Goal: Check status: Check status

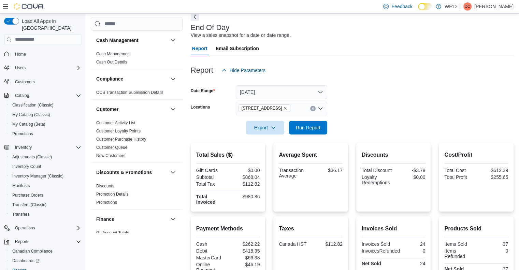
scroll to position [30, 0]
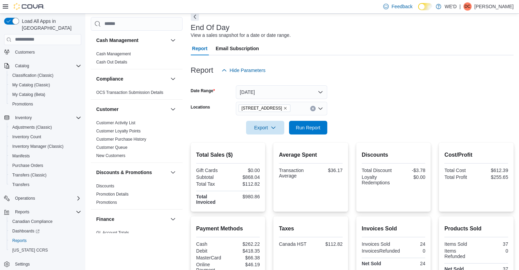
click at [283, 108] on icon "Remove 2400 Dundas St W from selection in this group" at bounding box center [285, 108] width 4 height 4
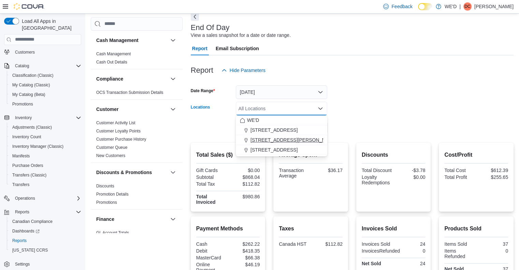
click at [278, 137] on span "[STREET_ADDRESS][PERSON_NAME]" at bounding box center [294, 140] width 87 height 7
click at [345, 131] on form "Date Range [DATE] Locations All Locations Combo box. Selected. Combo box input.…" at bounding box center [352, 105] width 323 height 57
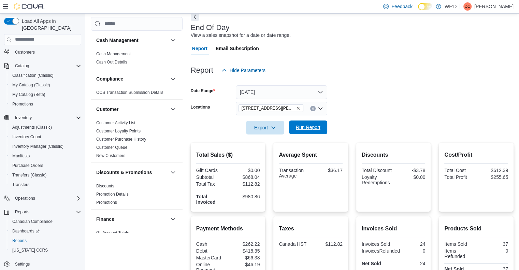
click at [312, 129] on span "Run Report" at bounding box center [308, 127] width 25 height 7
click at [297, 108] on icon "Remove 205 Quigley Rd #5 from selection in this group" at bounding box center [298, 108] width 3 height 3
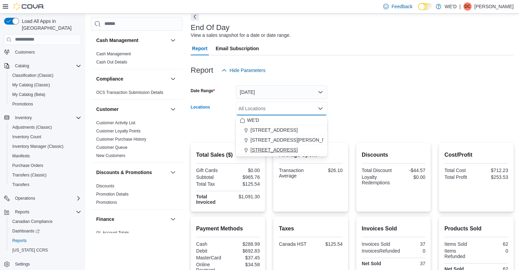
click at [281, 151] on span "[STREET_ADDRESS]" at bounding box center [274, 150] width 47 height 7
click at [351, 134] on form "Date Range [DATE] Locations [STREET_ADDRESS] Selected. [STREET_ADDRESS] Press B…" at bounding box center [352, 105] width 323 height 57
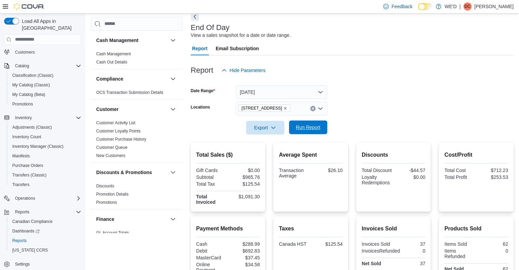
click at [322, 125] on span "Run Report" at bounding box center [308, 128] width 30 height 14
click at [381, 101] on form "Date Range [DATE] Locations [STREET_ADDRESS][GEOGRAPHIC_DATA] Run Report" at bounding box center [352, 105] width 323 height 57
click at [283, 107] on icon "Remove 2400 Dundas St W from selection in this group" at bounding box center [285, 108] width 4 height 4
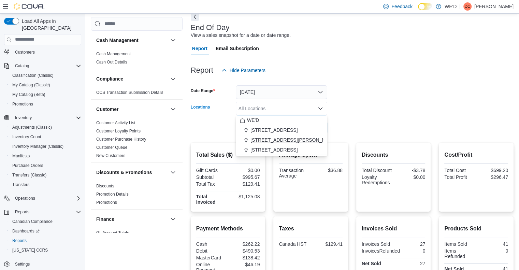
click at [280, 139] on span "[STREET_ADDRESS][PERSON_NAME]" at bounding box center [294, 140] width 87 height 7
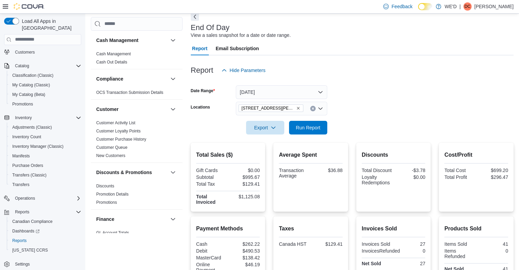
click at [362, 121] on div at bounding box center [352, 117] width 323 height 5
click at [320, 126] on span "Run Report" at bounding box center [308, 127] width 25 height 7
click at [296, 108] on icon "Remove 205 Quigley Rd #5 from selection in this group" at bounding box center [298, 108] width 4 height 4
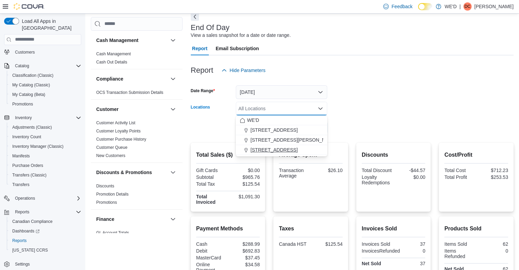
click at [279, 147] on span "[STREET_ADDRESS]" at bounding box center [274, 150] width 47 height 7
click at [345, 140] on div at bounding box center [352, 139] width 323 height 8
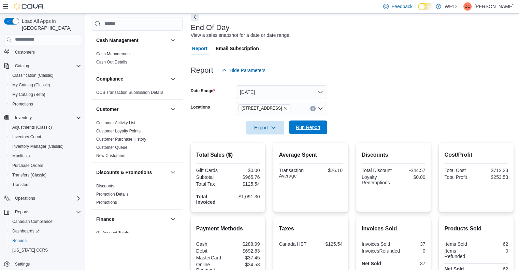
click at [323, 128] on button "Run Report" at bounding box center [308, 128] width 38 height 14
click at [358, 110] on form "Date Range [DATE] Locations [STREET_ADDRESS][GEOGRAPHIC_DATA] Run Report" at bounding box center [352, 105] width 323 height 57
